Goal: Information Seeking & Learning: Learn about a topic

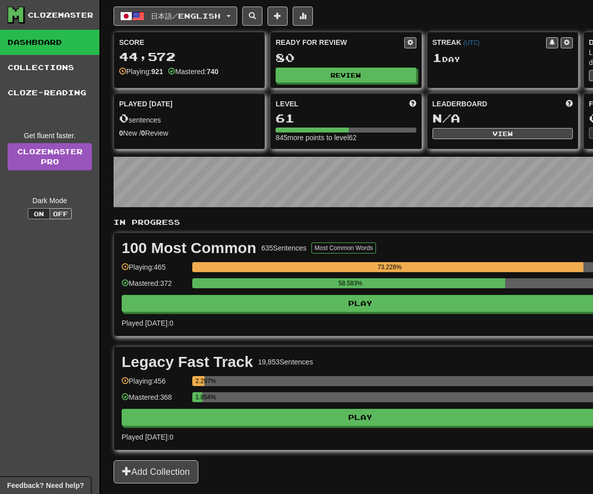
click at [334, 83] on div "Ready for Review 80 Review" at bounding box center [345, 59] width 150 height 55
click at [332, 74] on button "Review" at bounding box center [346, 75] width 140 height 15
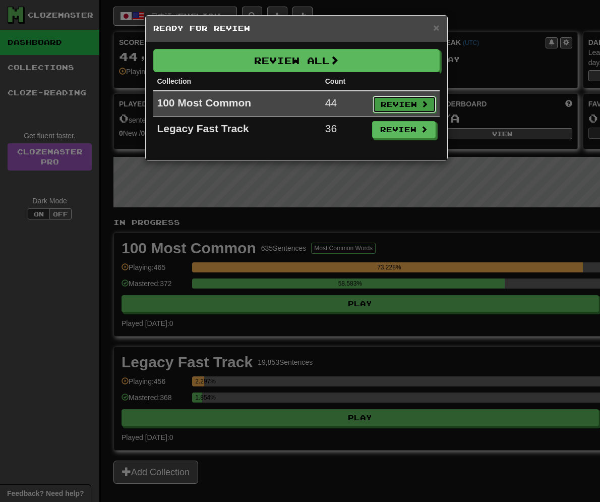
click at [391, 102] on button "Review" at bounding box center [405, 104] width 64 height 17
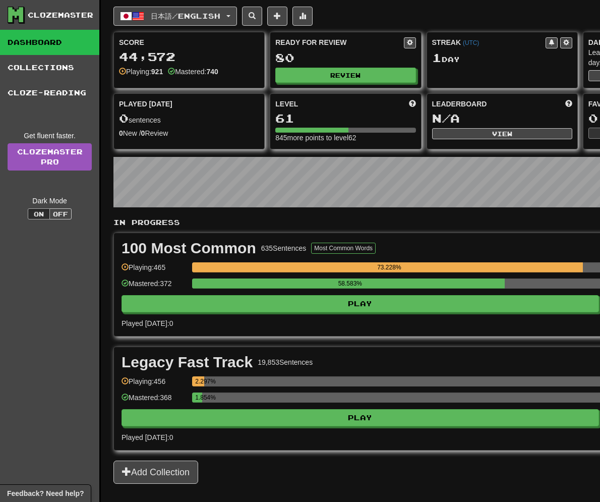
select select "**"
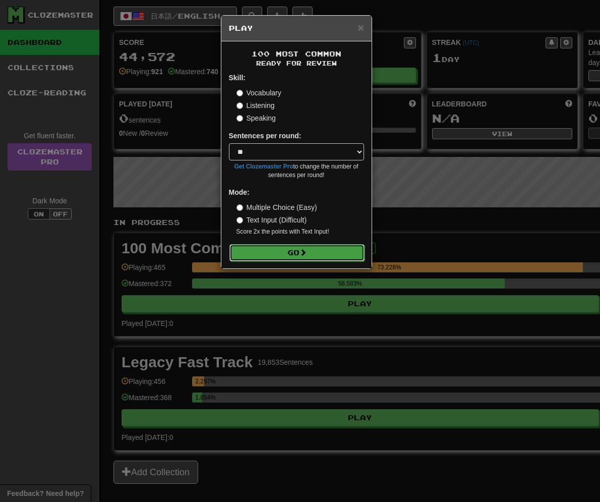
click at [337, 253] on button "Go" at bounding box center [296, 252] width 135 height 17
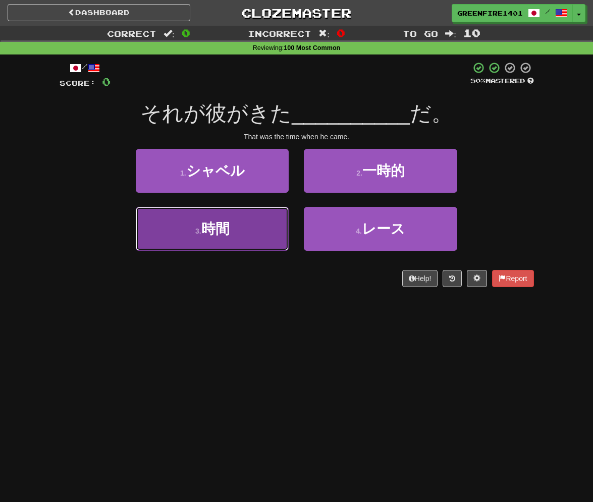
click at [237, 236] on button "3 . 時間" at bounding box center [212, 229] width 153 height 44
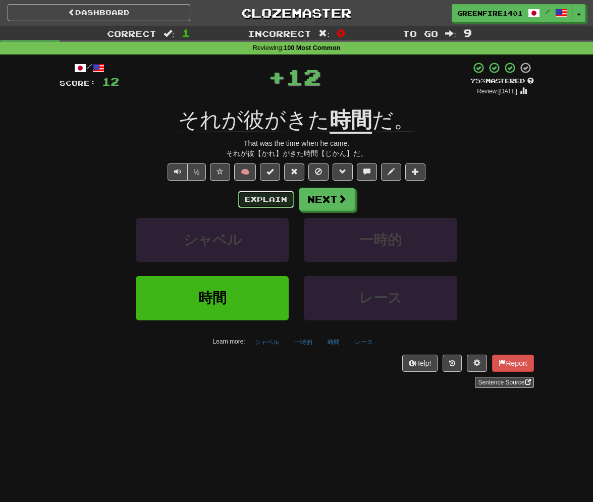
click at [271, 203] on button "Explain" at bounding box center [265, 199] width 55 height 17
click at [345, 208] on button "Next" at bounding box center [327, 199] width 56 height 23
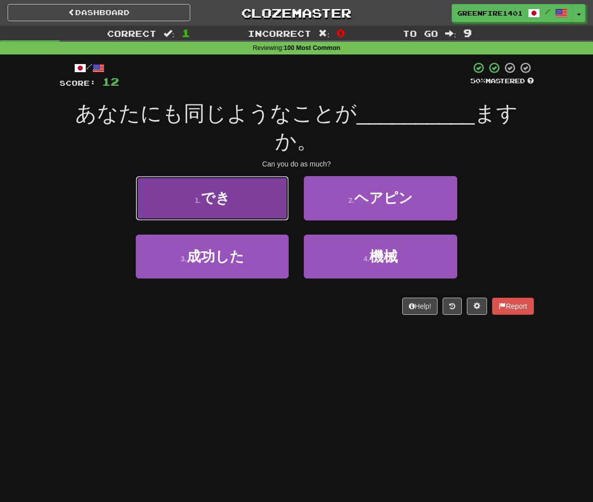
click at [269, 212] on button "1 . でき" at bounding box center [212, 198] width 153 height 44
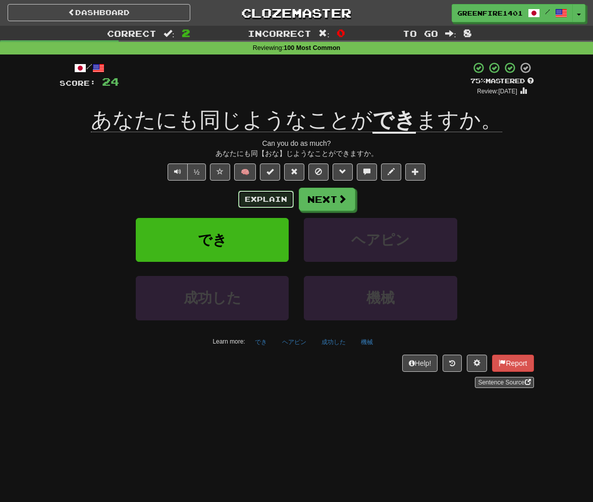
click at [273, 201] on button "Explain" at bounding box center [265, 199] width 55 height 17
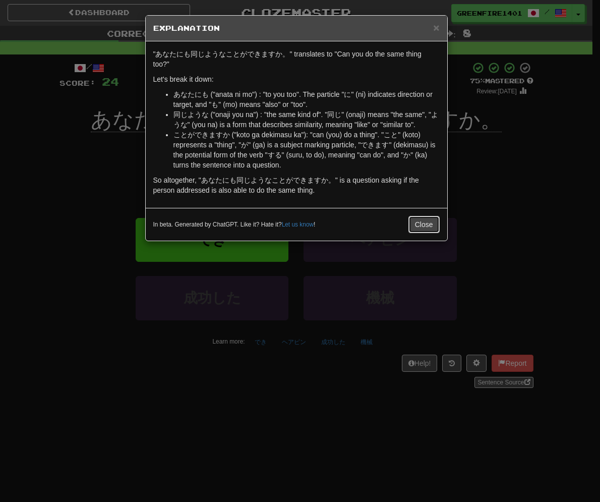
click at [432, 223] on button "Close" at bounding box center [423, 224] width 31 height 17
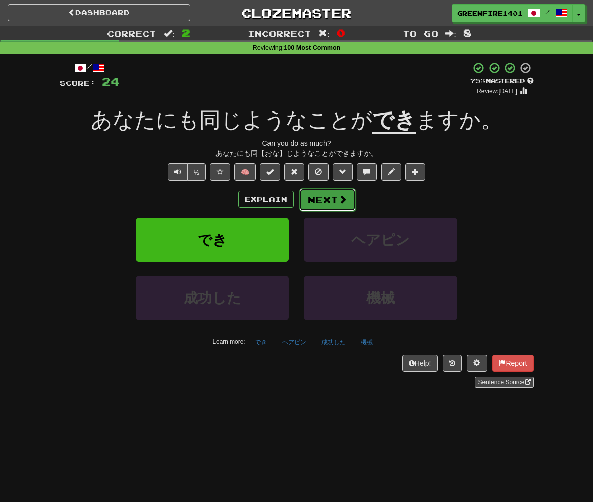
click at [340, 209] on button "Next" at bounding box center [327, 199] width 56 height 23
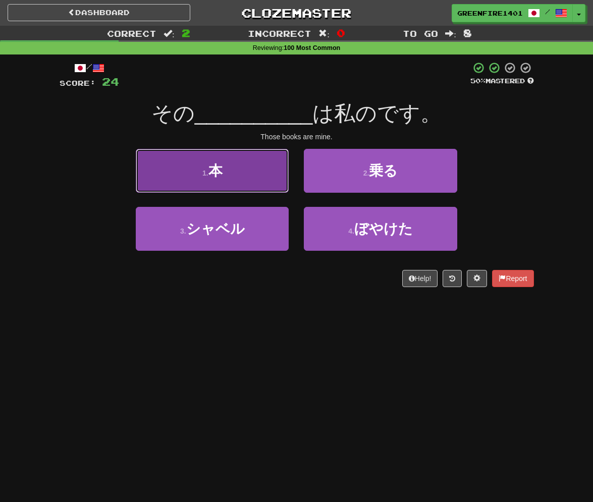
click at [226, 168] on button "1 . 本" at bounding box center [212, 171] width 153 height 44
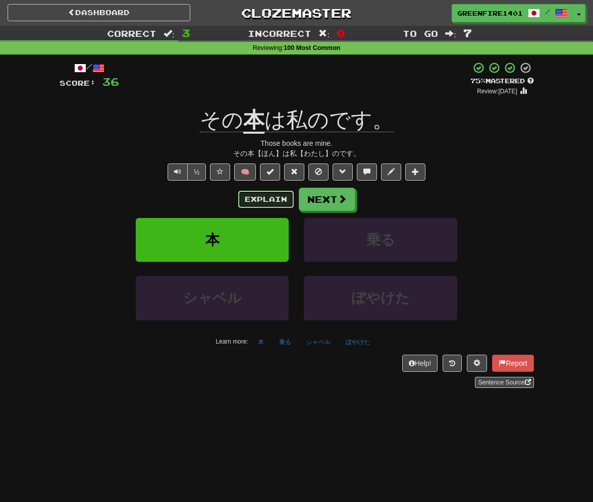
click at [247, 202] on button "Explain" at bounding box center [265, 199] width 55 height 17
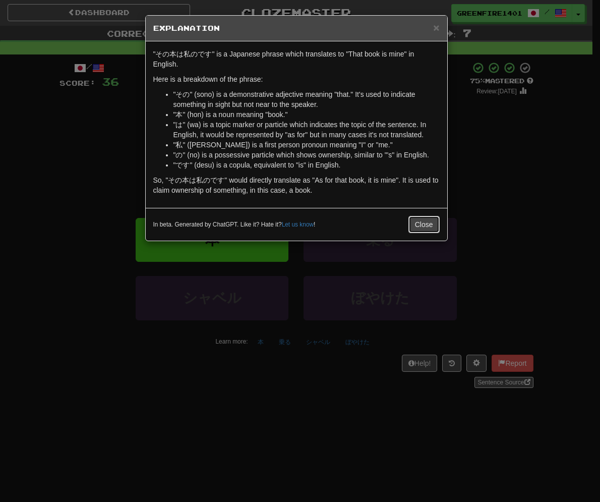
click at [433, 223] on button "Close" at bounding box center [423, 224] width 31 height 17
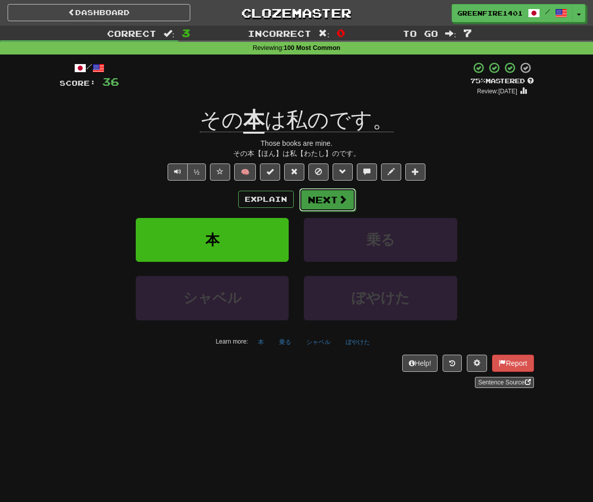
click at [315, 201] on button "Next" at bounding box center [327, 199] width 56 height 23
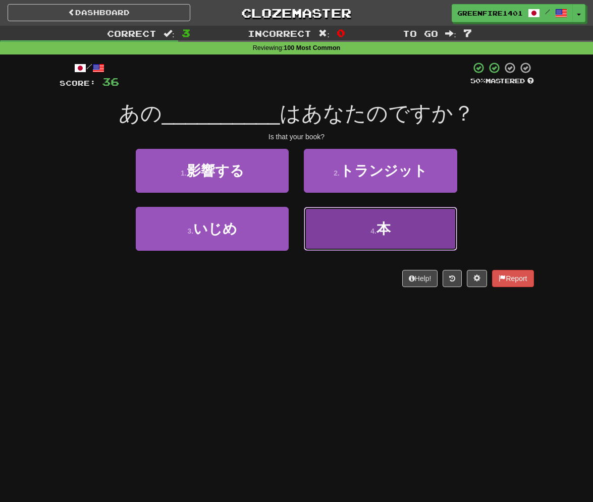
click at [328, 216] on button "4 . 本" at bounding box center [380, 229] width 153 height 44
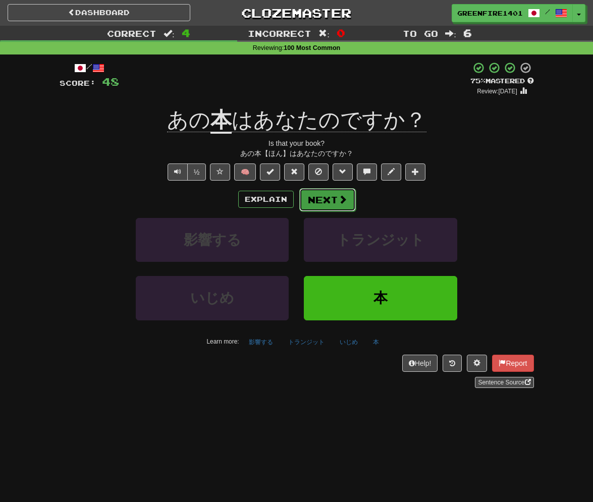
click at [336, 205] on button "Next" at bounding box center [327, 199] width 56 height 23
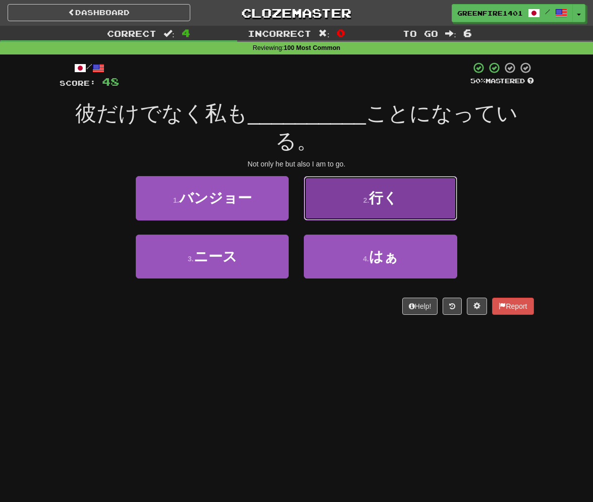
click at [434, 201] on button "2 . 行く" at bounding box center [380, 198] width 153 height 44
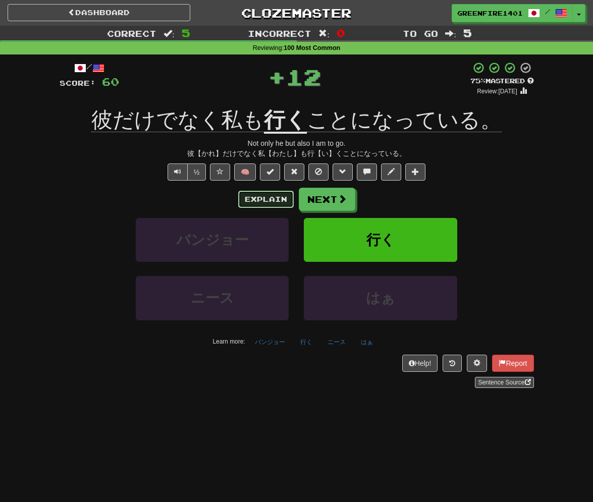
click at [255, 197] on button "Explain" at bounding box center [265, 199] width 55 height 17
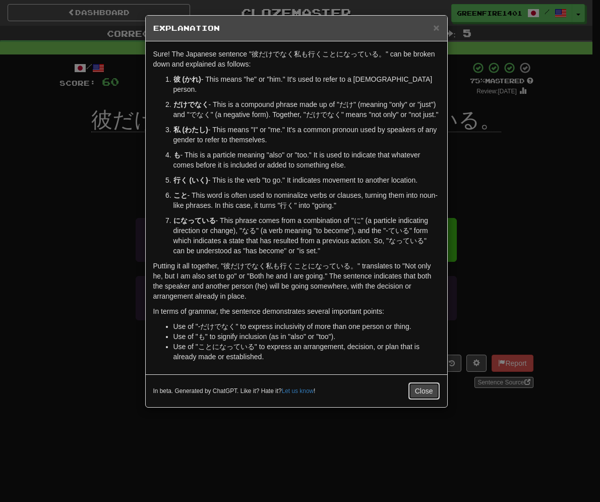
click at [432, 382] on button "Close" at bounding box center [423, 390] width 31 height 17
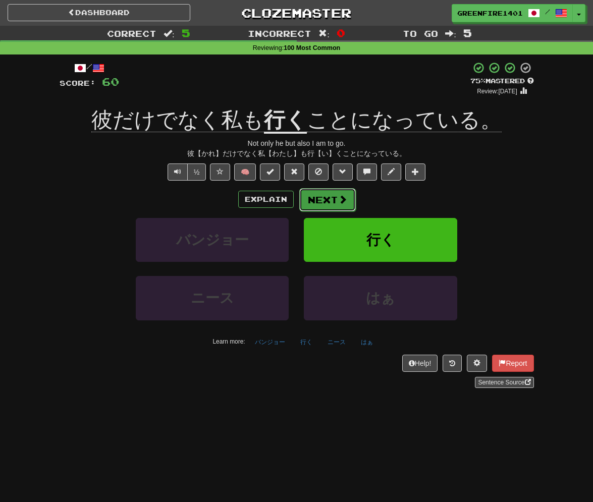
click at [333, 196] on button "Next" at bounding box center [327, 199] width 56 height 23
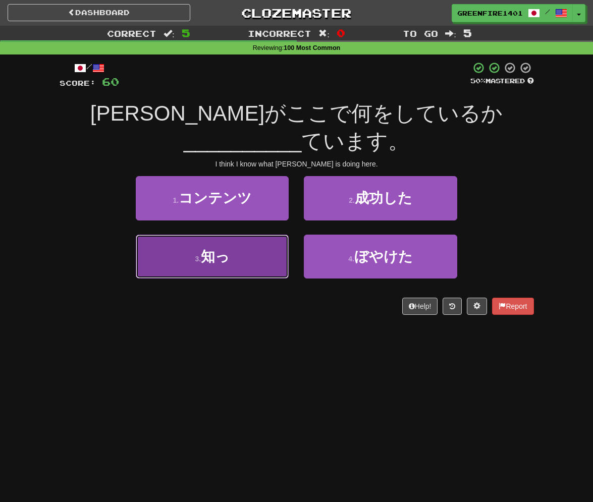
click at [268, 254] on button "3 . 知っ" at bounding box center [212, 257] width 153 height 44
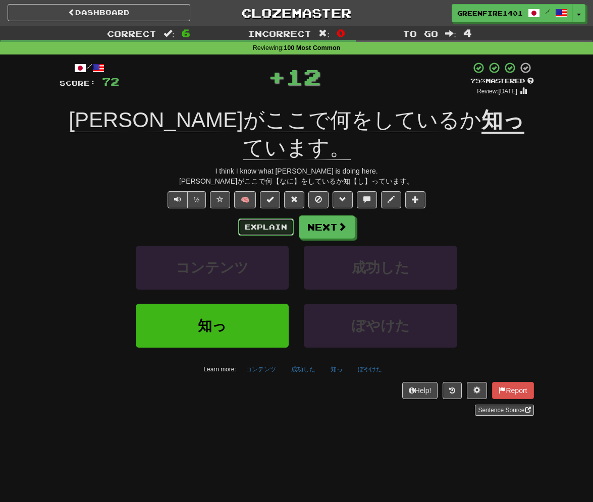
click at [267, 218] on button "Explain" at bounding box center [265, 226] width 55 height 17
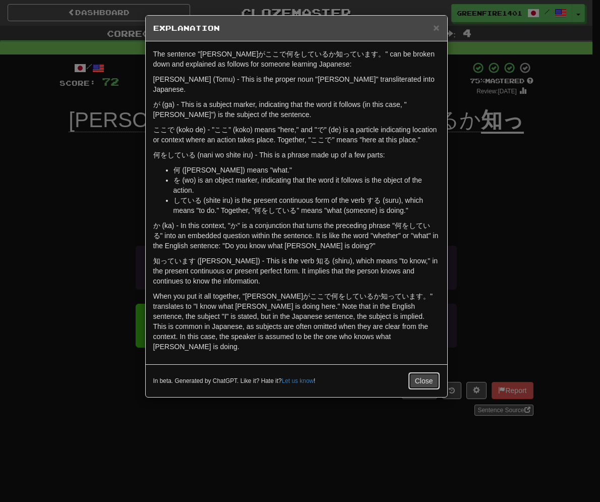
click at [425, 372] on button "Close" at bounding box center [423, 380] width 31 height 17
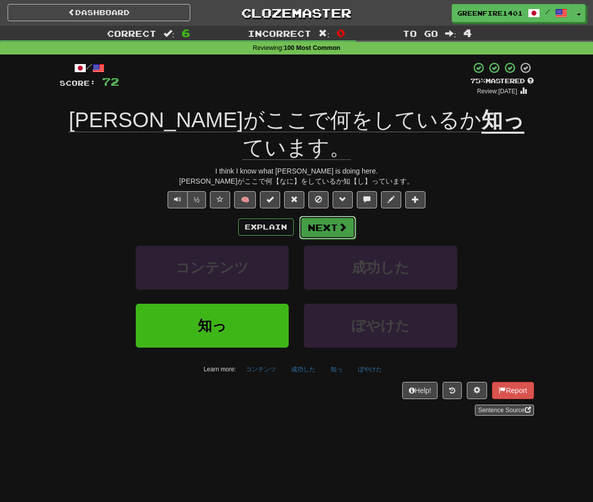
click at [318, 216] on button "Next" at bounding box center [327, 227] width 56 height 23
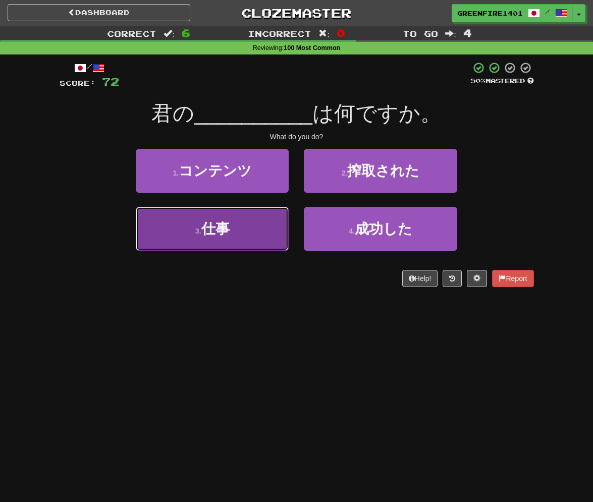
click at [250, 238] on button "3 . 仕事" at bounding box center [212, 229] width 153 height 44
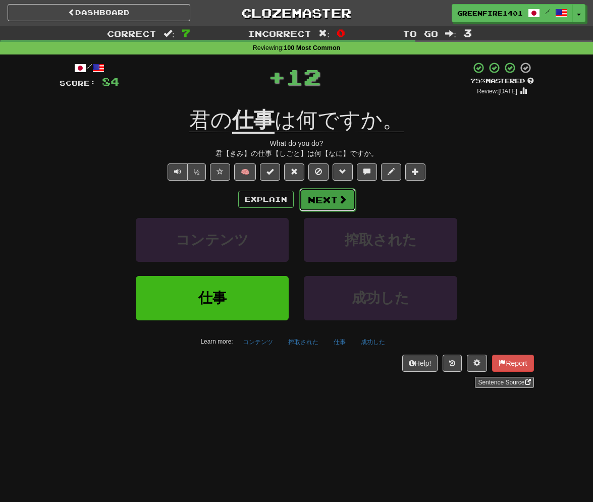
click at [341, 199] on span at bounding box center [342, 199] width 9 height 9
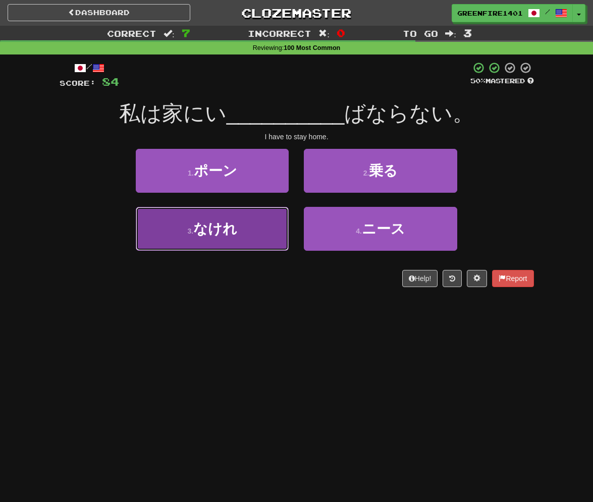
click at [226, 221] on span "なけれ" at bounding box center [215, 229] width 44 height 16
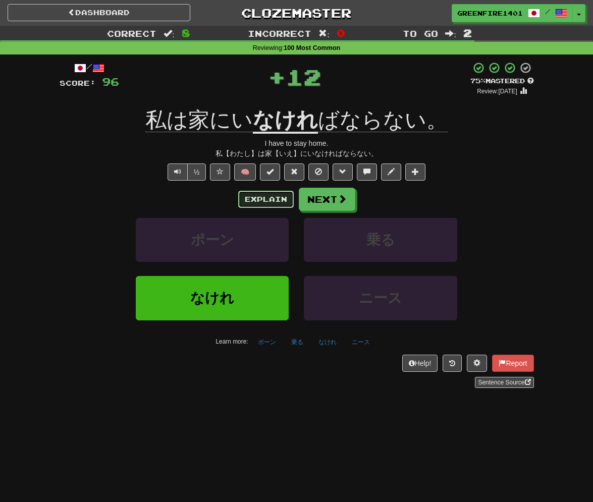
click at [280, 198] on button "Explain" at bounding box center [265, 199] width 55 height 17
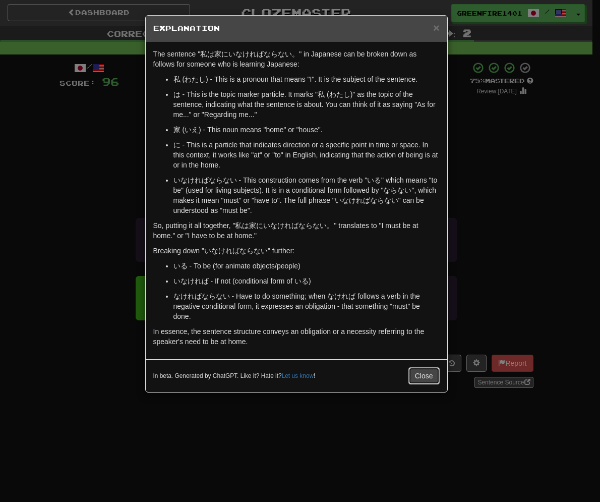
click at [429, 372] on button "Close" at bounding box center [423, 375] width 31 height 17
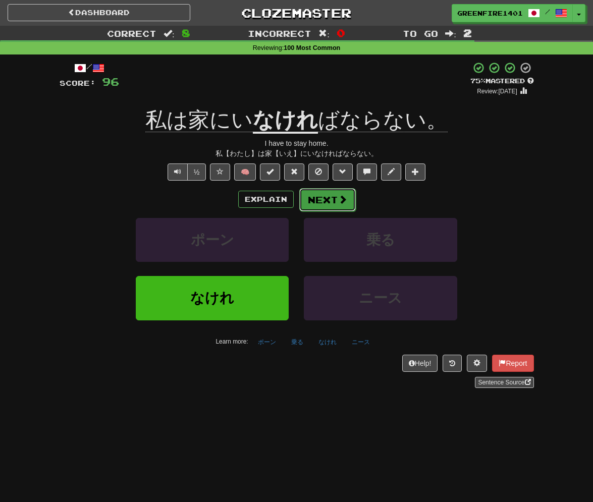
click at [334, 200] on button "Next" at bounding box center [327, 199] width 56 height 23
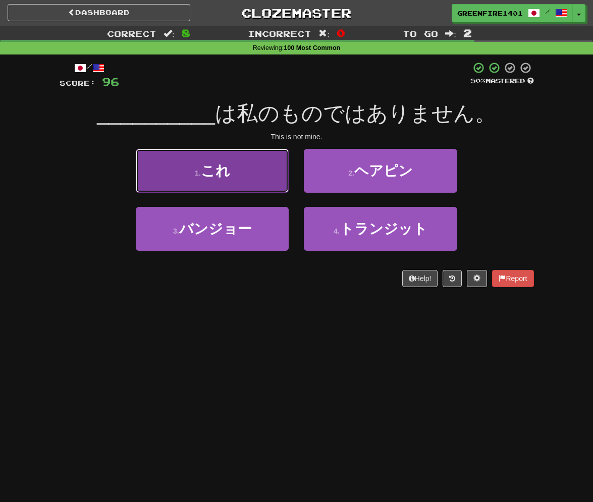
click at [231, 168] on button "1 . これ" at bounding box center [212, 171] width 153 height 44
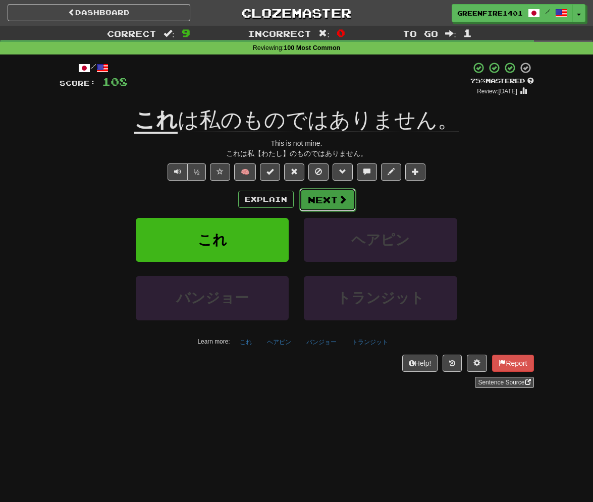
click at [331, 206] on button "Next" at bounding box center [327, 199] width 56 height 23
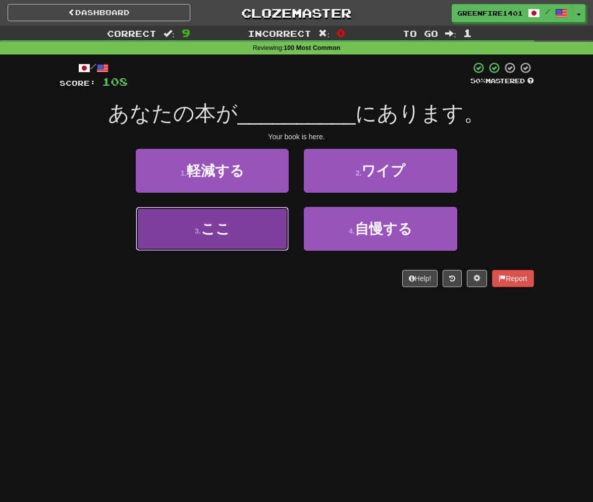
click at [260, 235] on button "3 . ここ" at bounding box center [212, 229] width 153 height 44
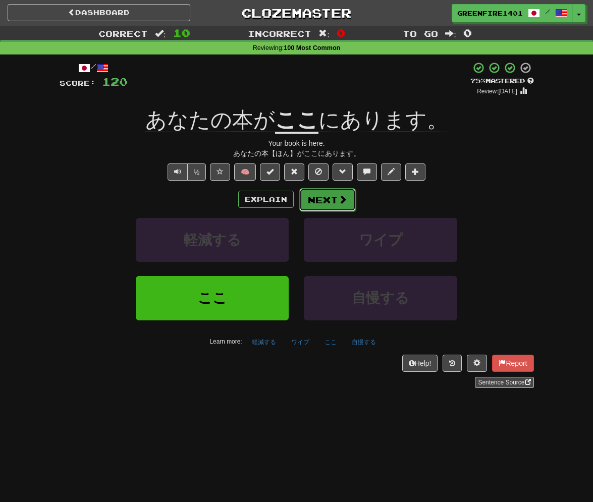
click at [330, 206] on button "Next" at bounding box center [327, 199] width 56 height 23
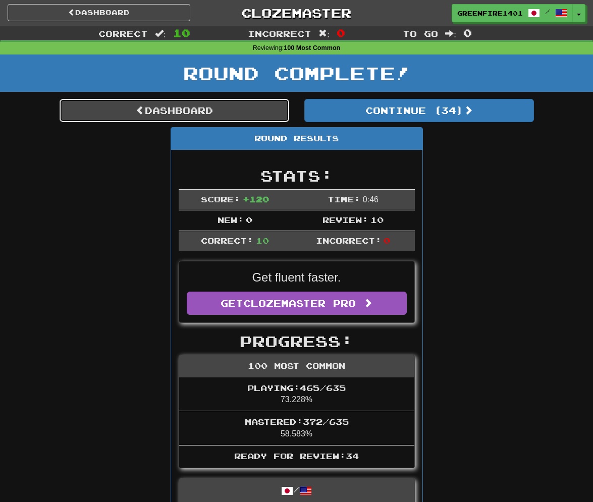
click at [177, 99] on link "Dashboard" at bounding box center [174, 110] width 229 height 23
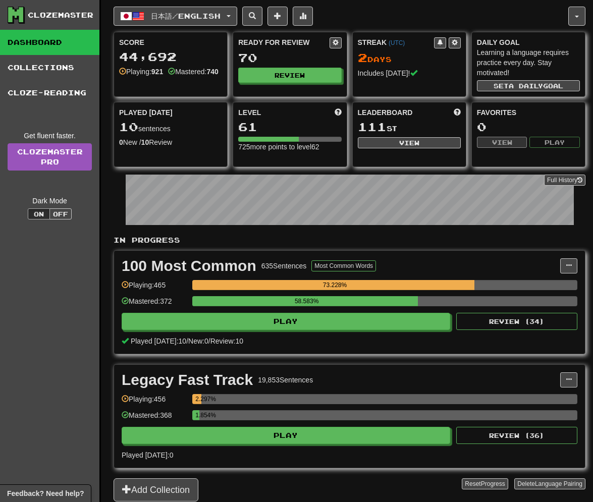
click at [263, 85] on div "Ready for Review 70 Review" at bounding box center [289, 59] width 113 height 55
click at [266, 72] on button "Review" at bounding box center [290, 75] width 103 height 15
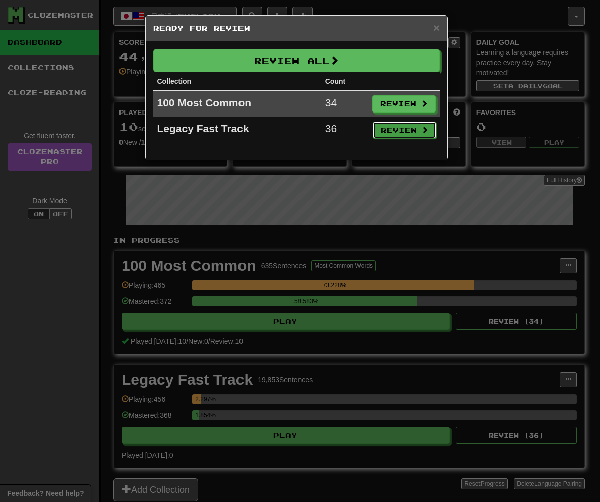
click at [403, 128] on button "Review" at bounding box center [405, 130] width 64 height 17
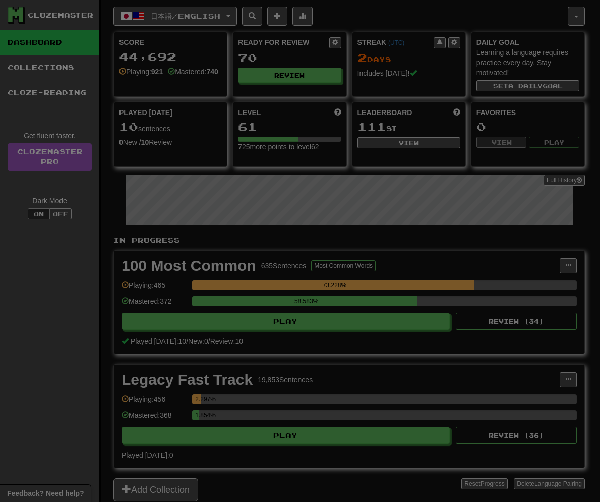
select select "**"
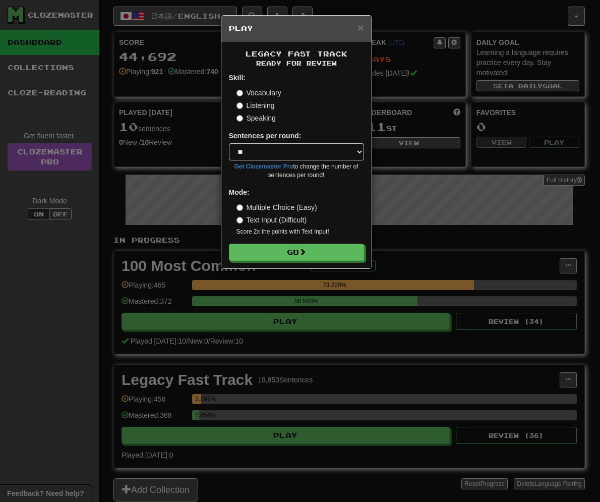
click at [321, 262] on div "Legacy Fast Track Ready for Review Skill: Vocabulary Listening Speaking Sentenc…" at bounding box center [296, 154] width 150 height 227
click at [323, 248] on button "Go" at bounding box center [296, 252] width 135 height 17
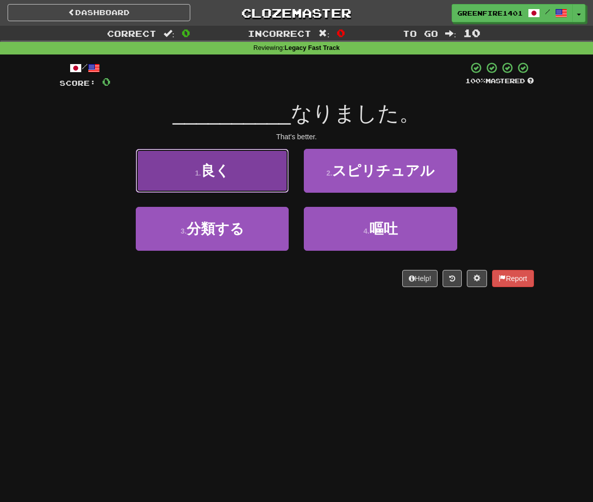
click at [240, 157] on button "1 . 良く" at bounding box center [212, 171] width 153 height 44
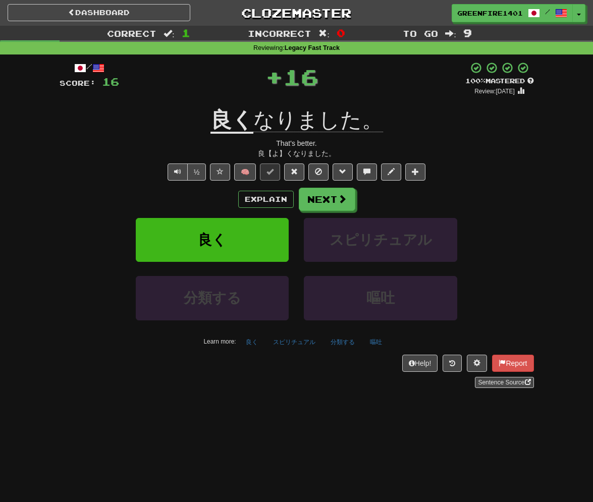
click at [261, 209] on div "Explain Next" at bounding box center [297, 199] width 474 height 23
click at [258, 202] on button "Explain" at bounding box center [265, 199] width 55 height 17
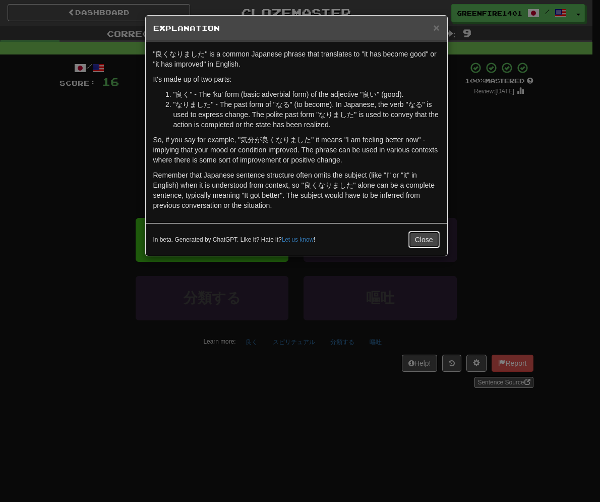
click at [428, 237] on button "Close" at bounding box center [423, 239] width 31 height 17
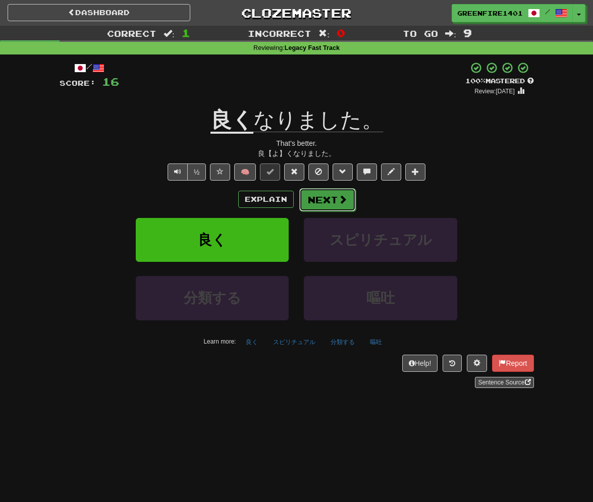
click at [334, 203] on button "Next" at bounding box center [327, 199] width 56 height 23
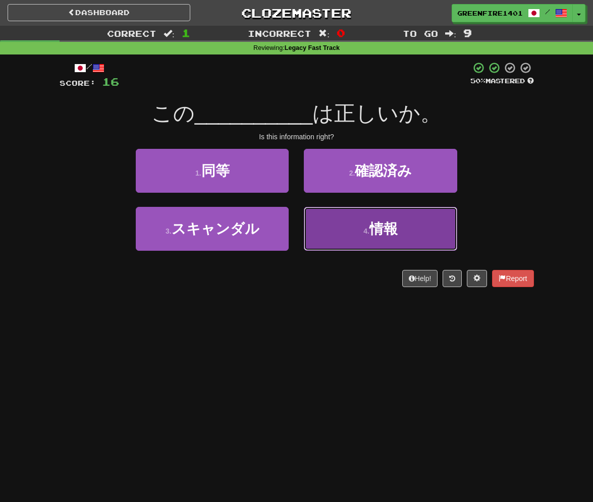
click at [338, 239] on button "4 . 情報" at bounding box center [380, 229] width 153 height 44
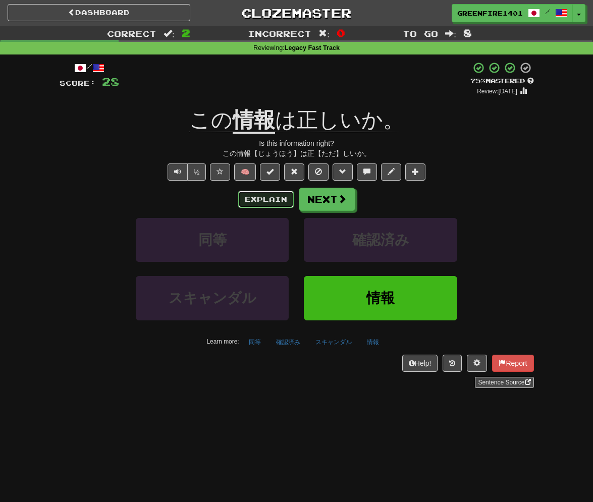
click at [276, 200] on button "Explain" at bounding box center [265, 199] width 55 height 17
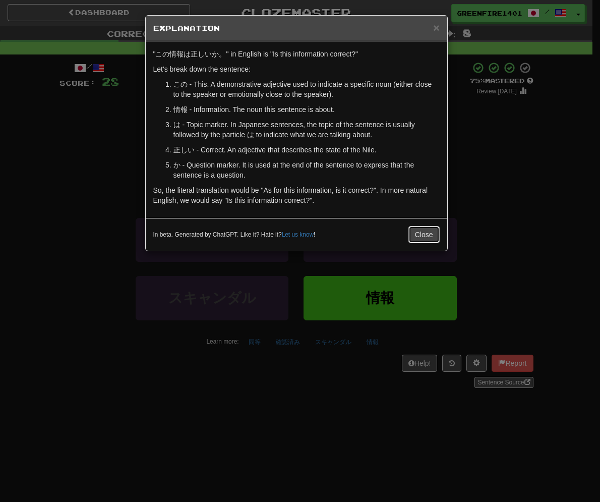
click at [431, 230] on button "Close" at bounding box center [423, 234] width 31 height 17
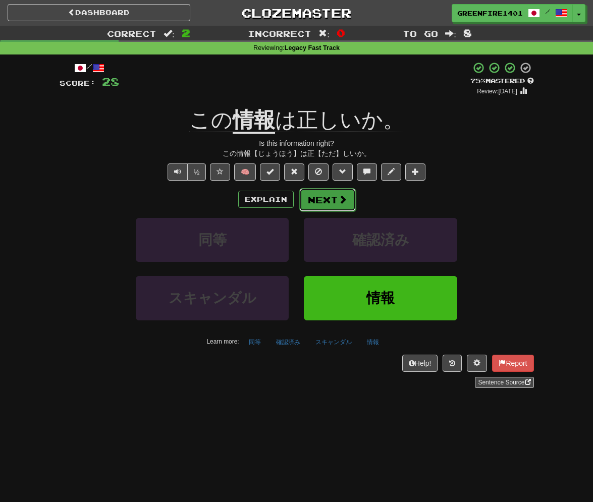
click at [335, 205] on button "Next" at bounding box center [327, 199] width 56 height 23
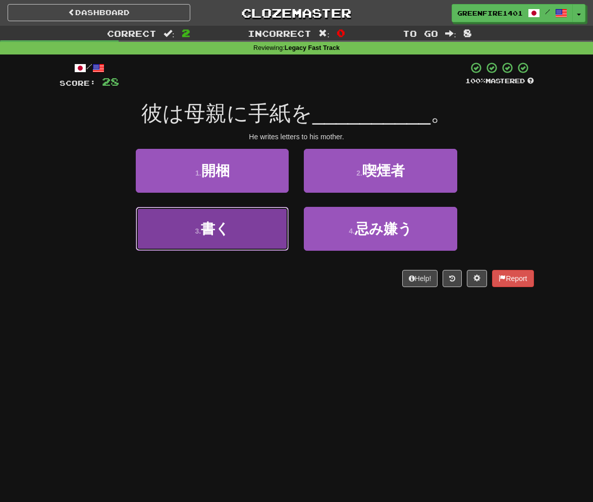
click at [262, 231] on button "3 . 書く" at bounding box center [212, 229] width 153 height 44
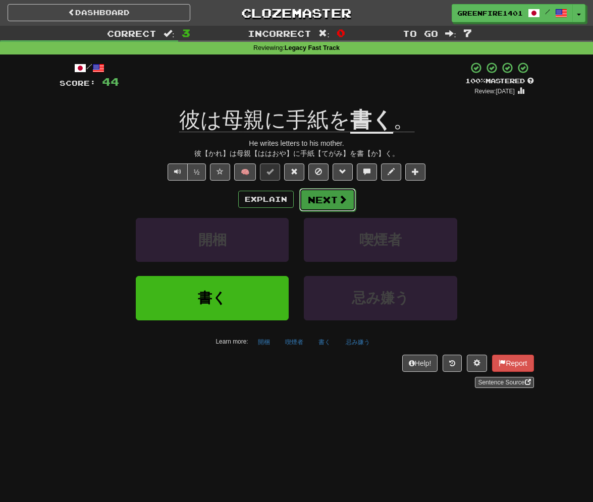
click at [335, 198] on button "Next" at bounding box center [327, 199] width 56 height 23
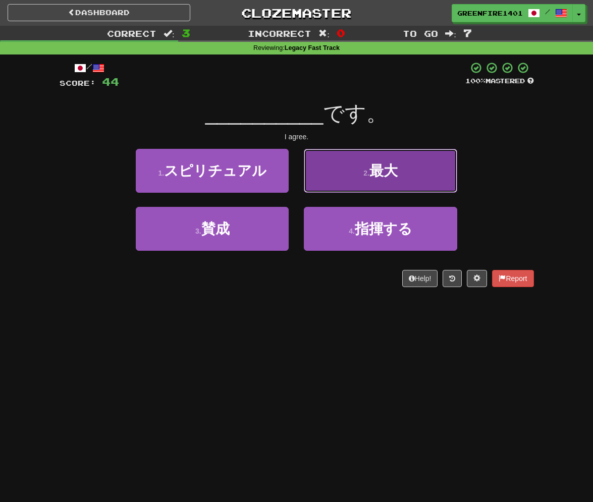
click at [338, 186] on button "2 . 最大" at bounding box center [380, 171] width 153 height 44
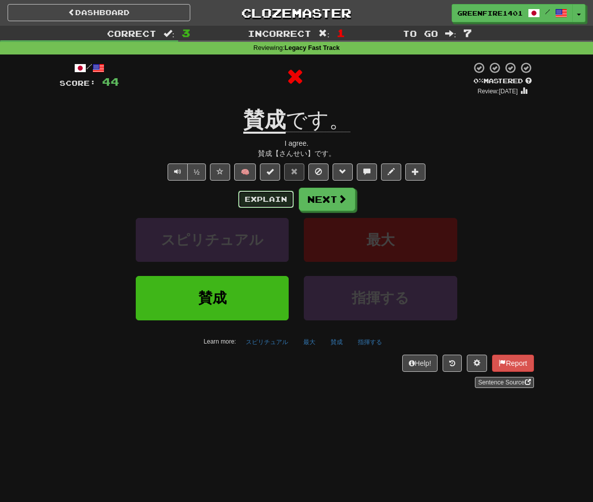
click at [271, 194] on button "Explain" at bounding box center [265, 199] width 55 height 17
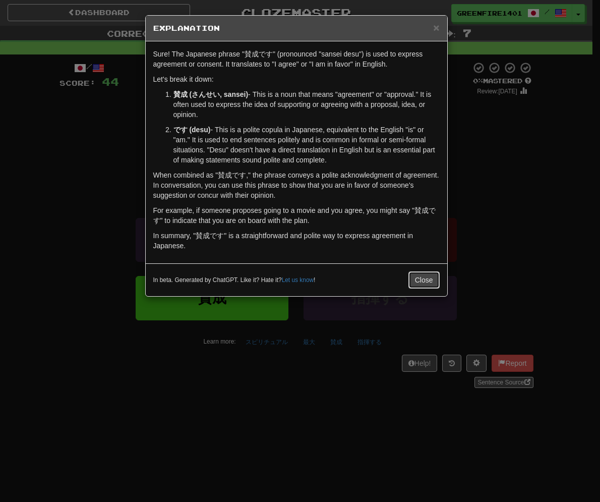
click at [422, 285] on button "Close" at bounding box center [423, 279] width 31 height 17
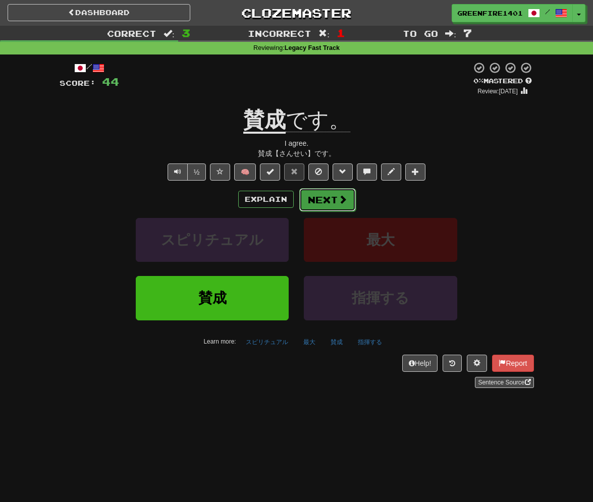
click at [338, 193] on button "Next" at bounding box center [327, 199] width 56 height 23
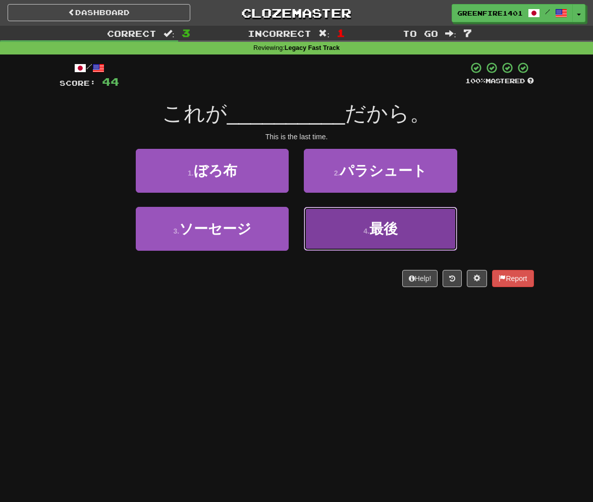
click at [352, 220] on button "4 . 最後" at bounding box center [380, 229] width 153 height 44
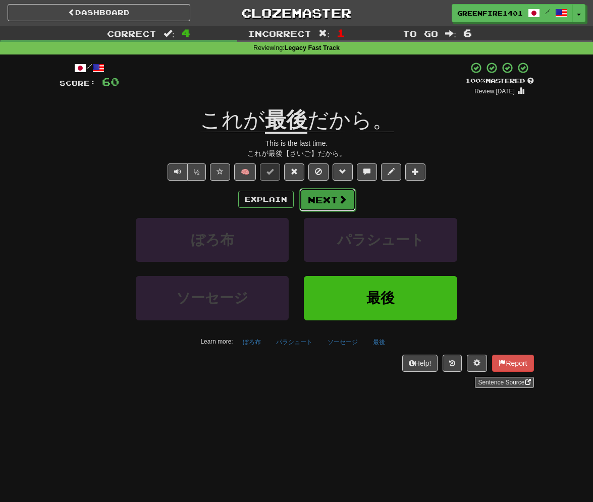
click at [343, 200] on span at bounding box center [342, 199] width 9 height 9
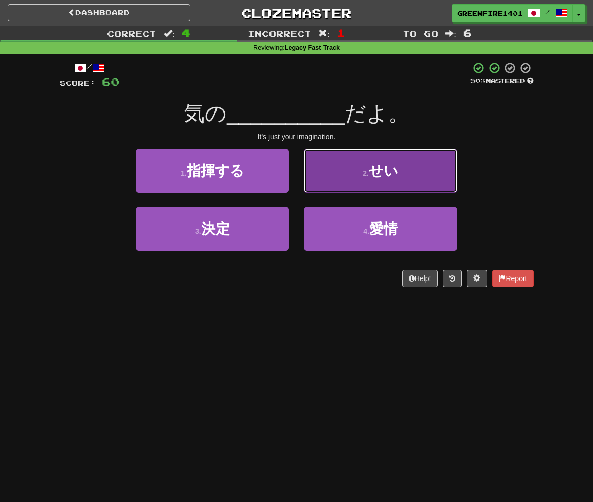
click at [346, 176] on button "2 . せい" at bounding box center [380, 171] width 153 height 44
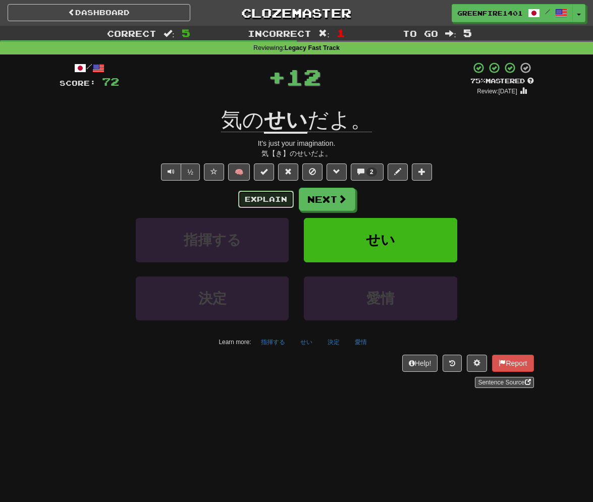
click at [275, 197] on button "Explain" at bounding box center [265, 199] width 55 height 17
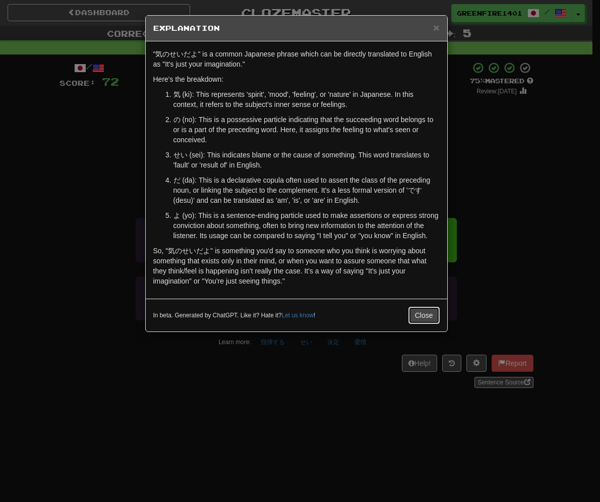
click at [428, 310] on button "Close" at bounding box center [423, 315] width 31 height 17
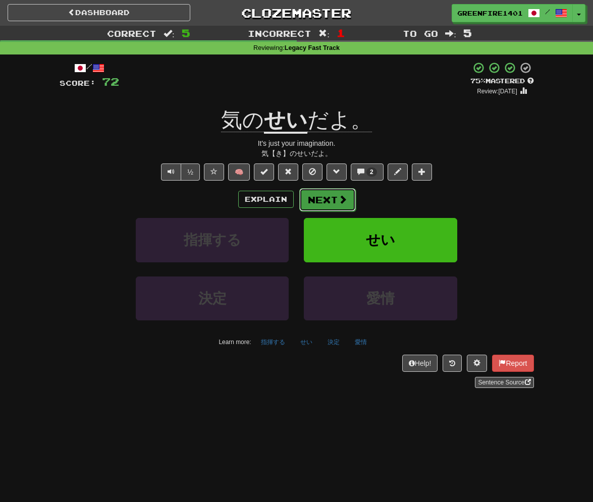
click at [311, 193] on button "Next" at bounding box center [327, 199] width 56 height 23
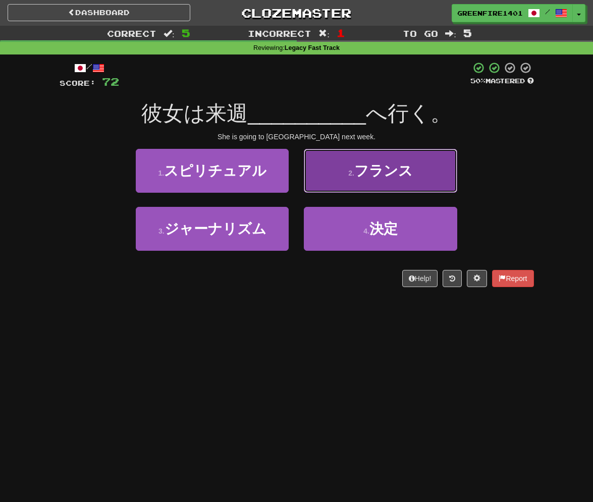
click at [328, 184] on button "2 . フランス" at bounding box center [380, 171] width 153 height 44
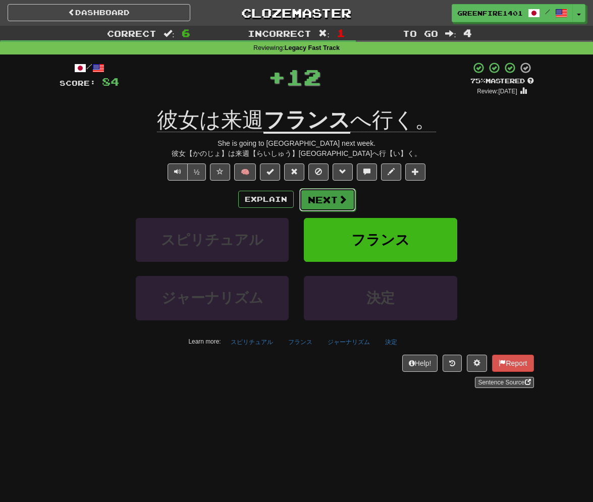
click at [338, 196] on span at bounding box center [342, 199] width 9 height 9
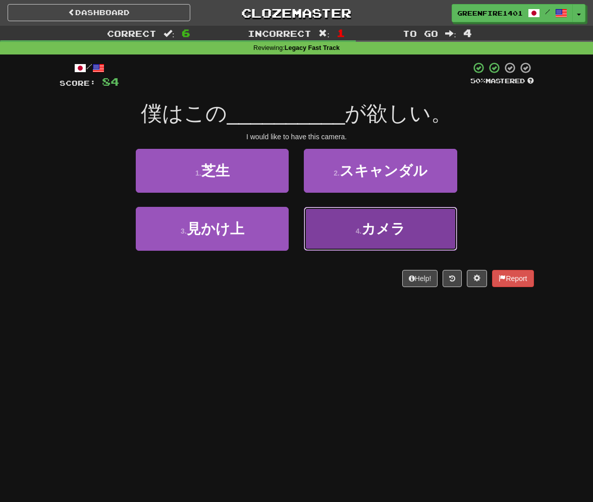
click at [347, 231] on button "4 . カメラ" at bounding box center [380, 229] width 153 height 44
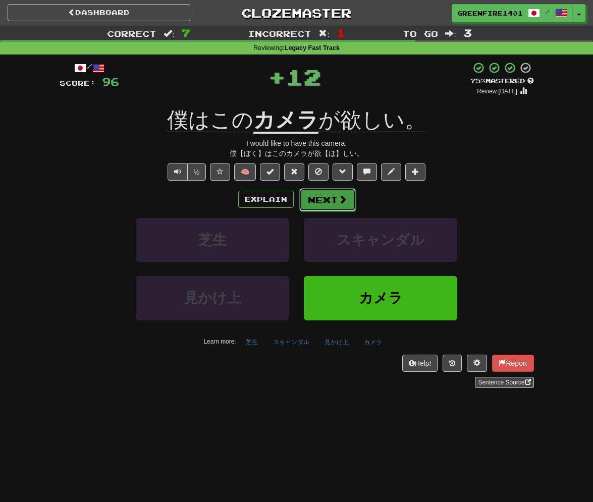
click at [345, 197] on span at bounding box center [342, 199] width 9 height 9
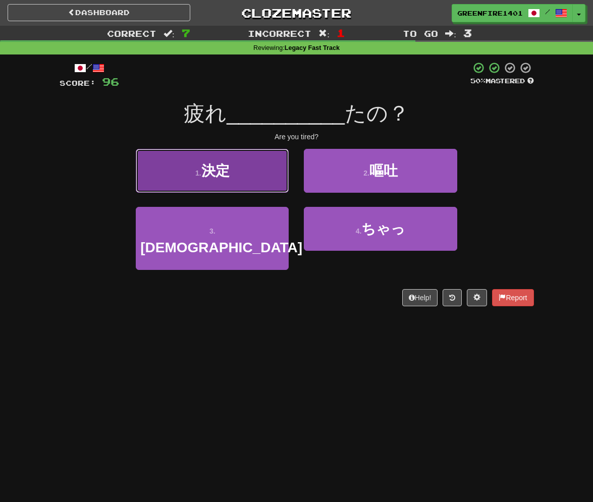
click at [266, 187] on button "1 . 決定" at bounding box center [212, 171] width 153 height 44
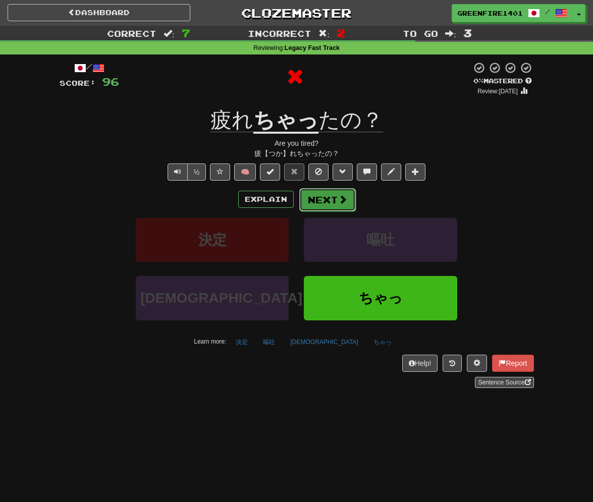
click at [318, 197] on button "Next" at bounding box center [327, 199] width 56 height 23
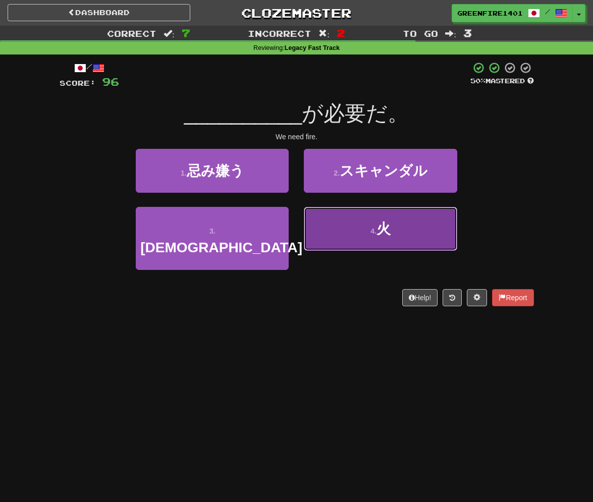
click at [337, 225] on button "4 . 火" at bounding box center [380, 229] width 153 height 44
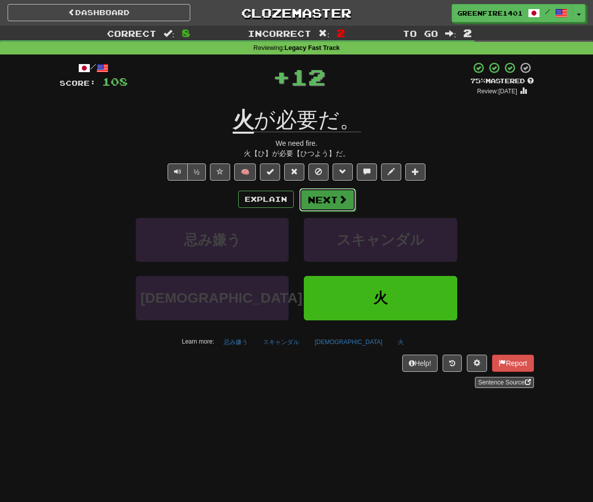
click at [339, 196] on span at bounding box center [342, 199] width 9 height 9
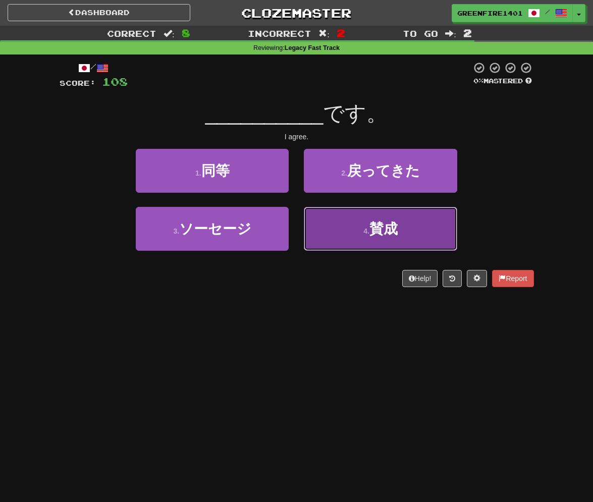
click at [321, 207] on button "4 . 賛成" at bounding box center [380, 229] width 153 height 44
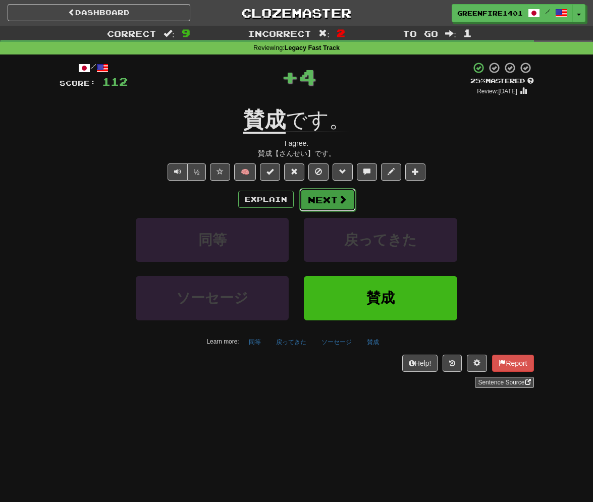
click at [319, 199] on button "Next" at bounding box center [327, 199] width 56 height 23
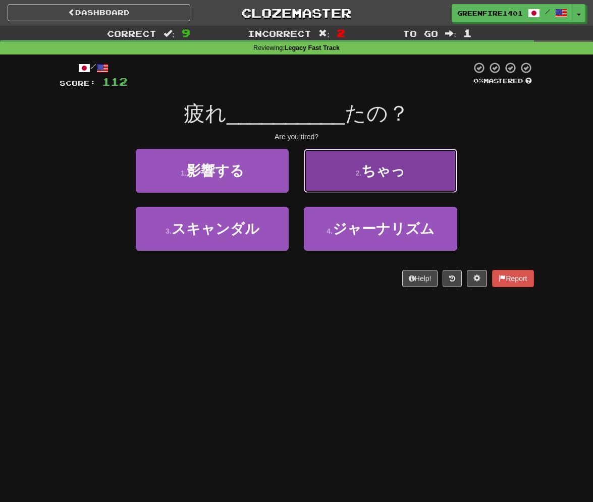
click at [329, 172] on button "2 . ちゃっ" at bounding box center [380, 171] width 153 height 44
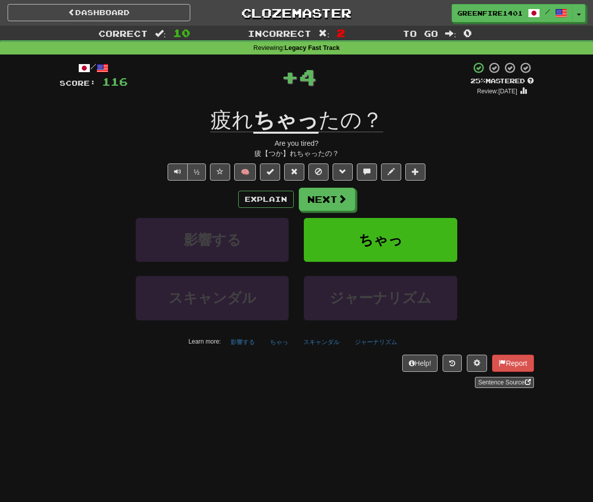
click at [278, 185] on div "/ Score: 116 + 4 25 % Mastered Review: 2025-09-23 疲れ ちゃっ たの？ Are you tired? 疲【つ…" at bounding box center [297, 225] width 474 height 326
click at [278, 194] on button "Explain" at bounding box center [265, 199] width 55 height 17
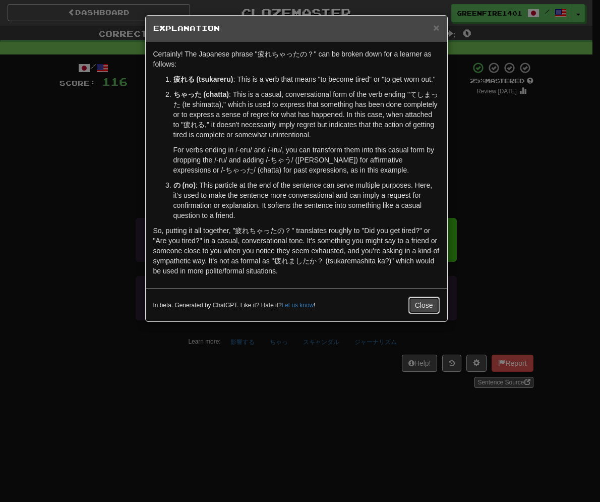
click at [431, 298] on button "Close" at bounding box center [423, 305] width 31 height 17
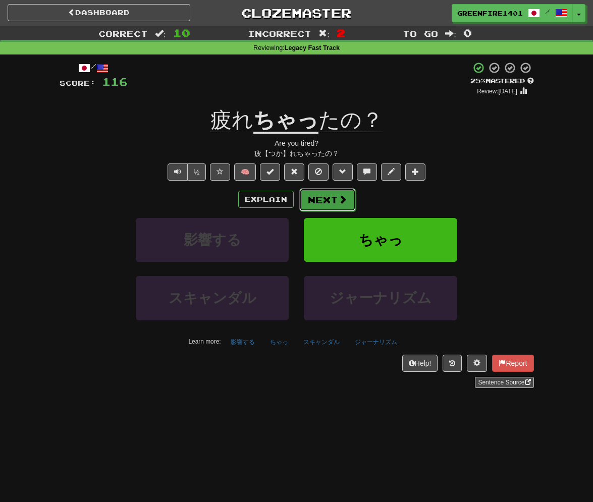
click at [348, 188] on button "Next" at bounding box center [327, 199] width 56 height 23
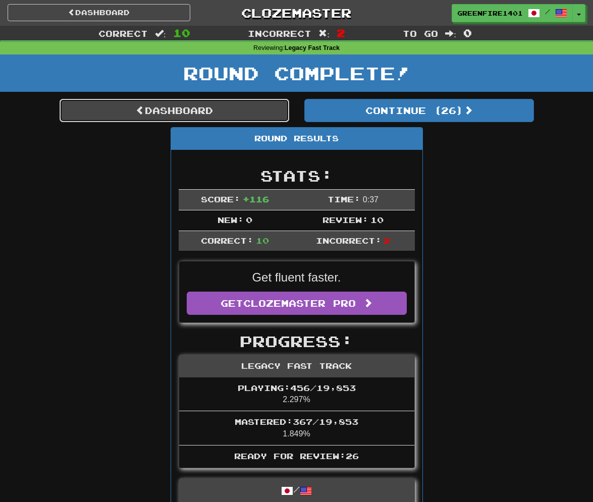
click at [237, 107] on link "Dashboard" at bounding box center [174, 110] width 229 height 23
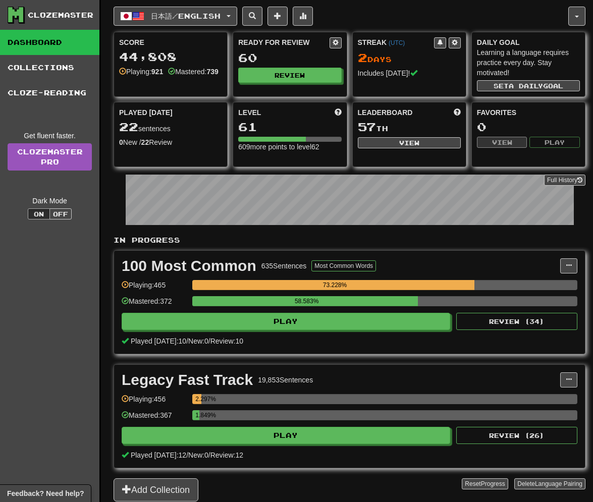
click at [311, 83] on div "Ready for Review 60 Review" at bounding box center [289, 59] width 113 height 55
click at [306, 79] on button "Review" at bounding box center [290, 75] width 103 height 15
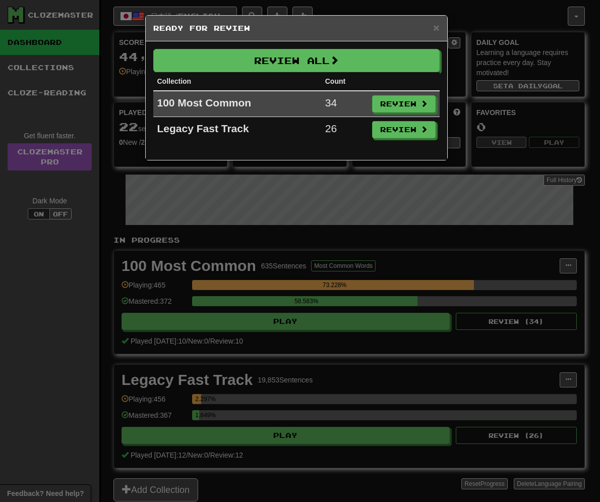
click at [504, 146] on div "× Ready for Review Review All Collection Count 100 Most Common 34 Review Legacy…" at bounding box center [300, 251] width 600 height 502
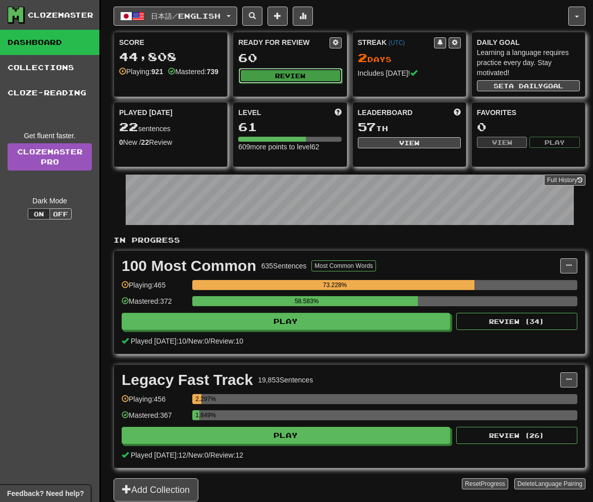
click at [312, 75] on button "Review" at bounding box center [290, 75] width 103 height 15
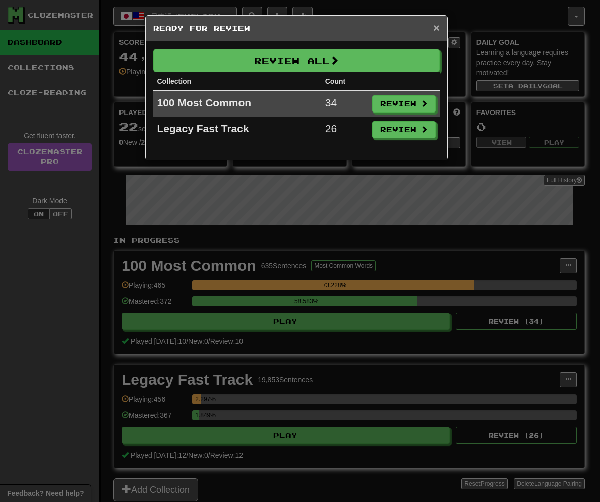
click at [437, 24] on span "×" at bounding box center [436, 28] width 6 height 12
